Goal: Register for event/course

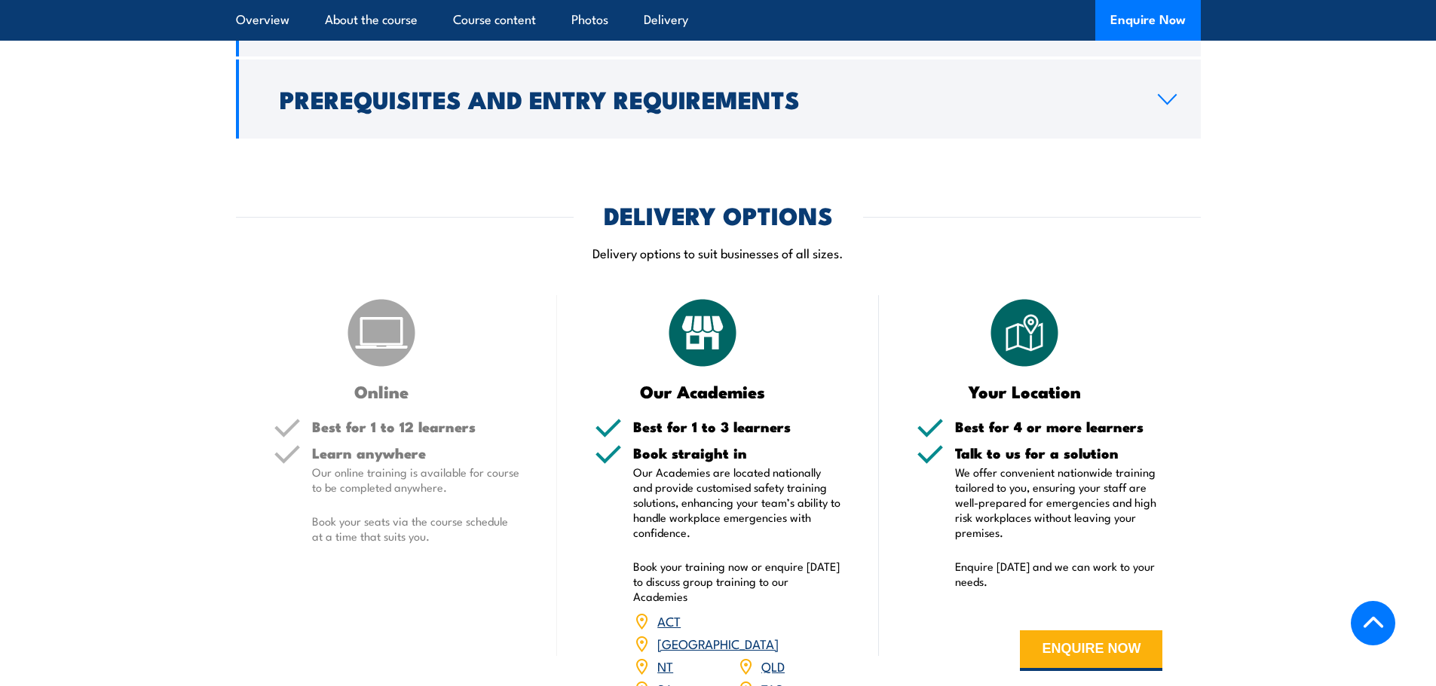
scroll to position [1733, 0]
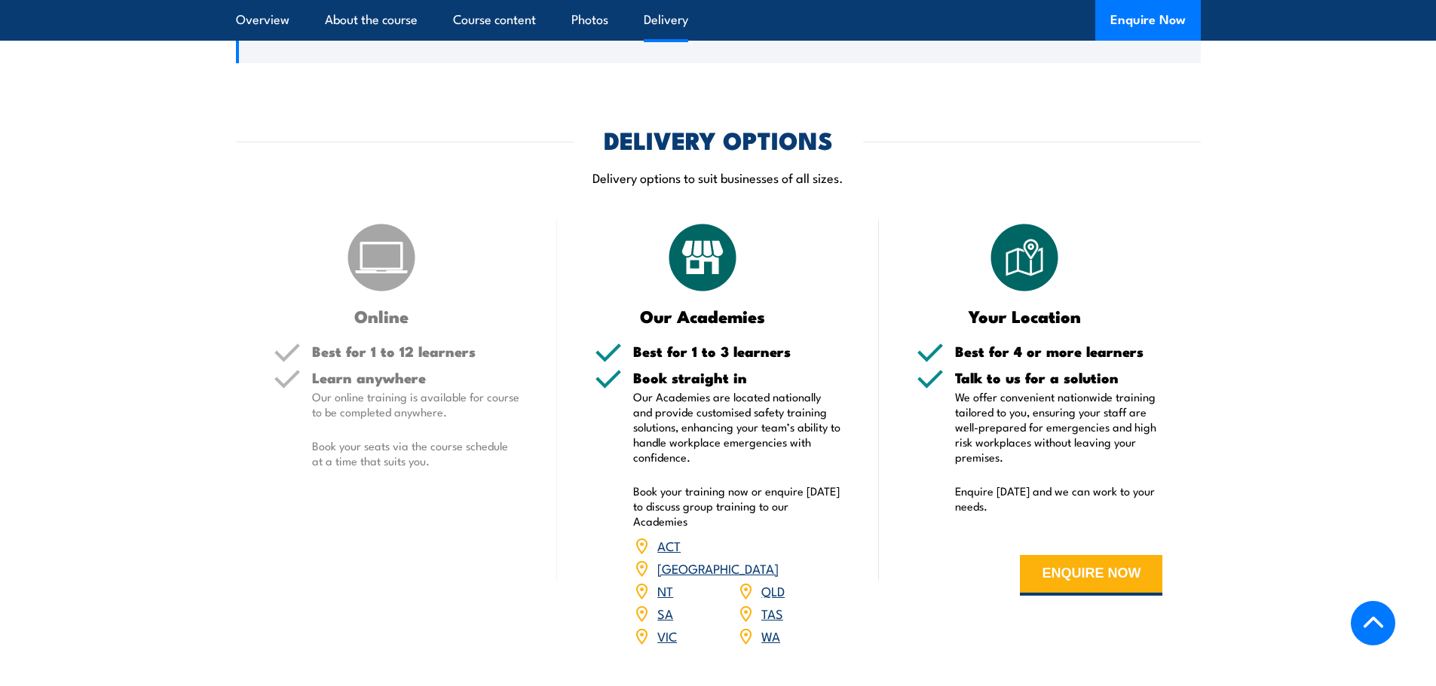
click at [770, 600] on link "QLD" at bounding box center [772, 591] width 23 height 18
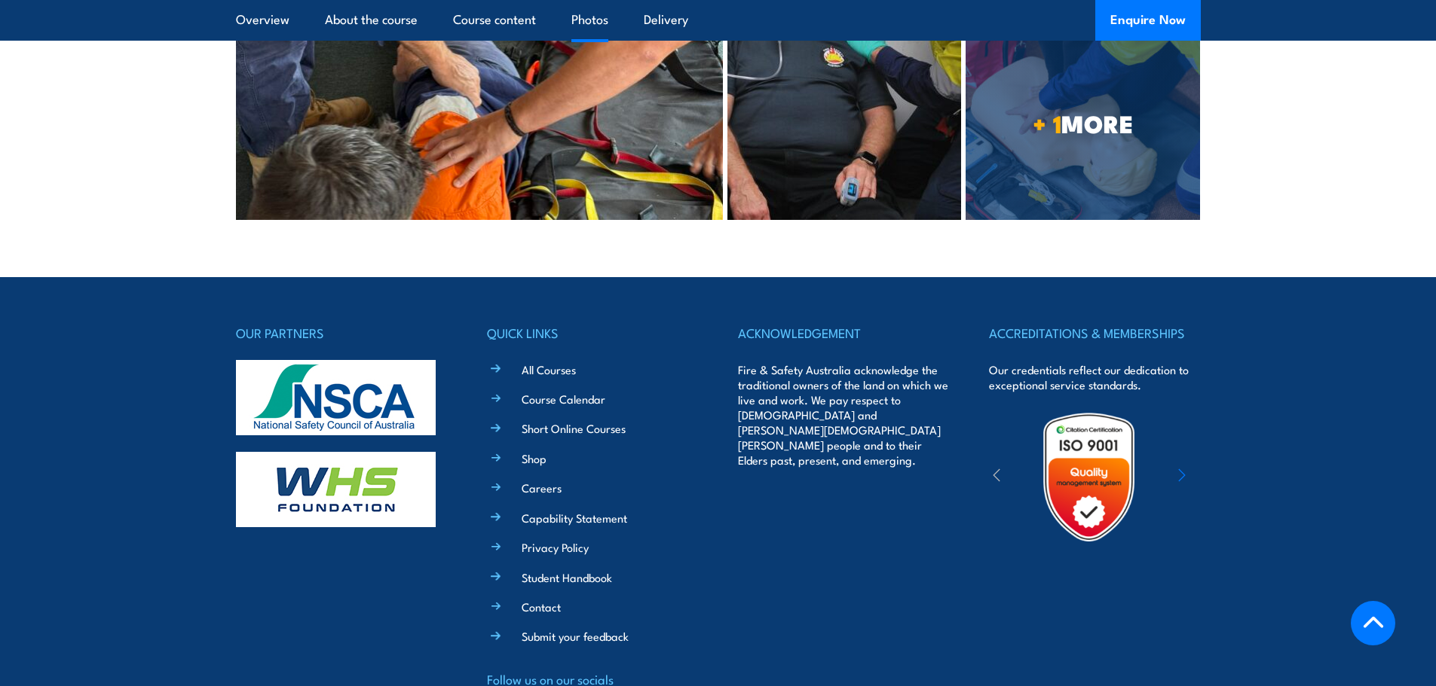
scroll to position [3354, 0]
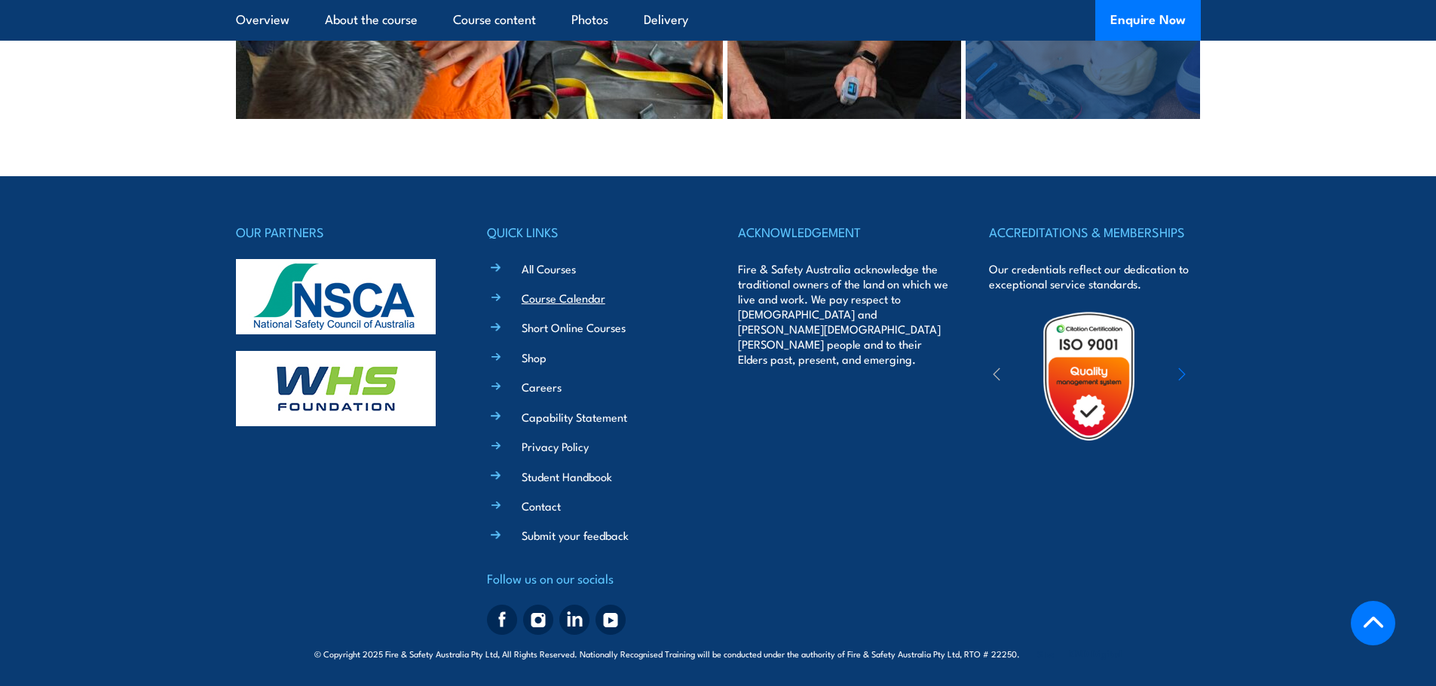
click at [557, 300] on link "Course Calendar" at bounding box center [563, 298] width 84 height 16
click at [573, 301] on link "Course Calendar" at bounding box center [563, 298] width 84 height 16
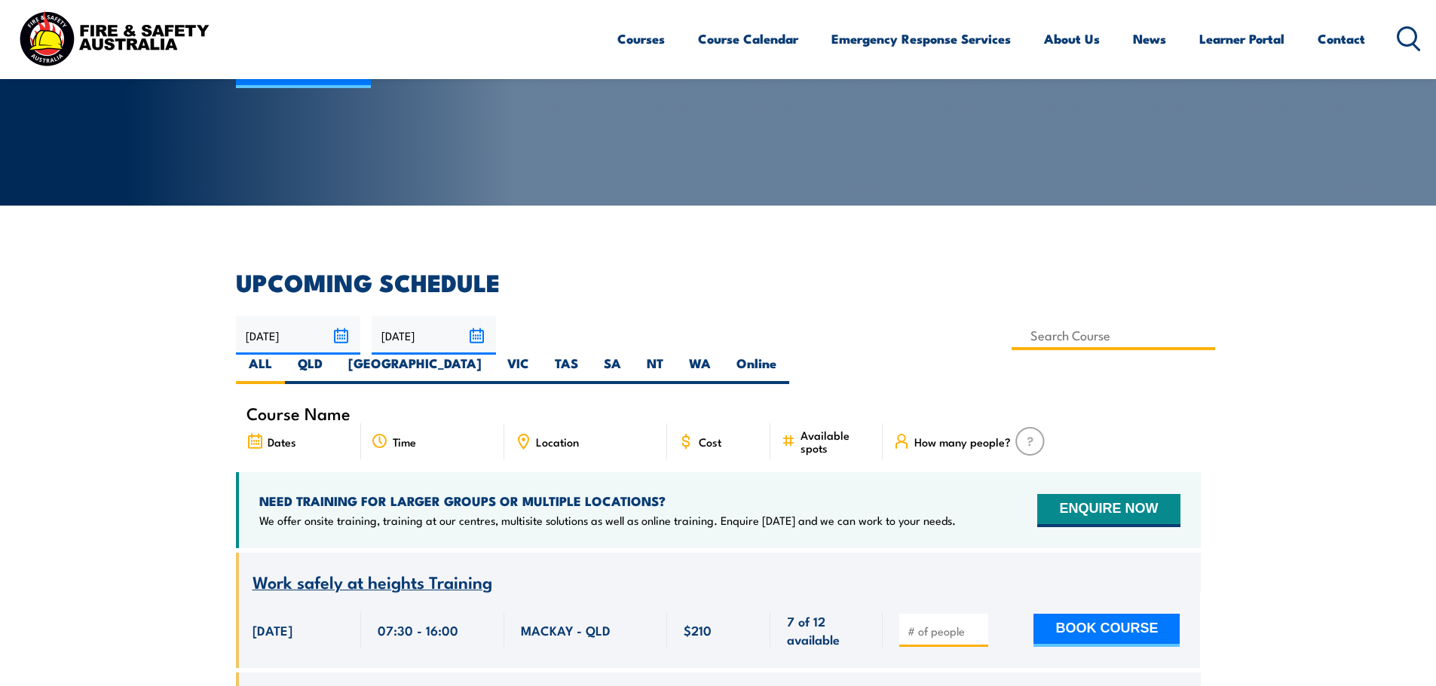
click at [1011, 338] on input at bounding box center [1113, 335] width 204 height 29
type input "Provide Advanced [MEDICAL_DATA] and [MEDICAL_DATA] Training"
